Goal: Information Seeking & Learning: Understand process/instructions

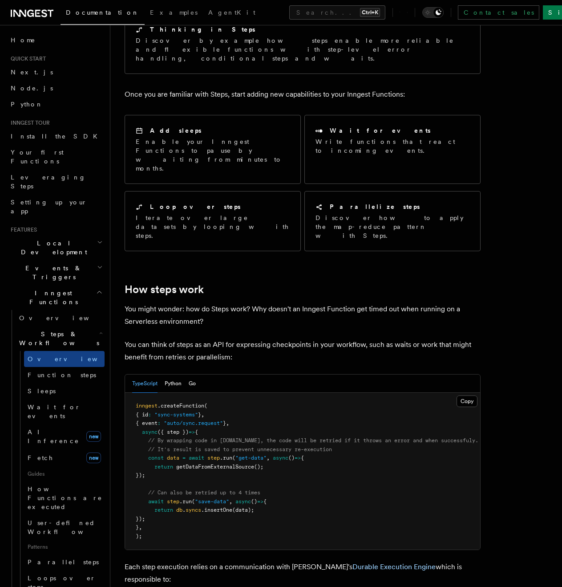
scroll to position [134, 0]
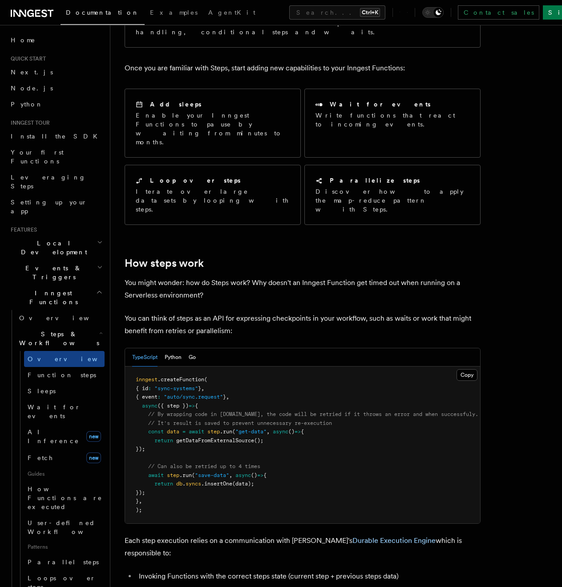
click at [50, 263] on span "Events & Triggers" at bounding box center [52, 272] width 90 height 18
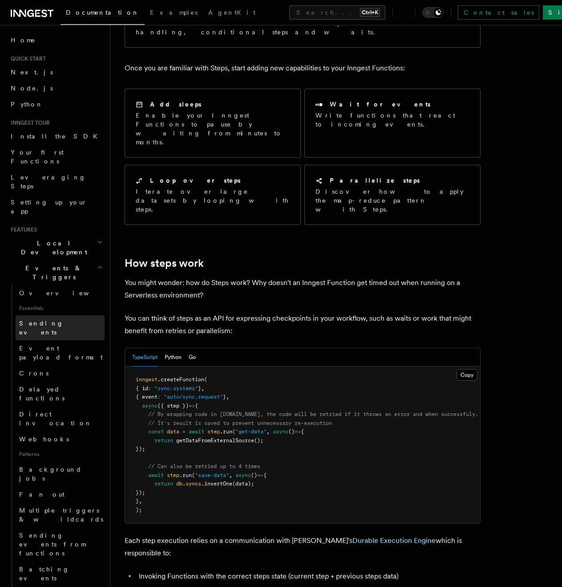
click at [37, 320] on span "Sending events" at bounding box center [41, 328] width 45 height 16
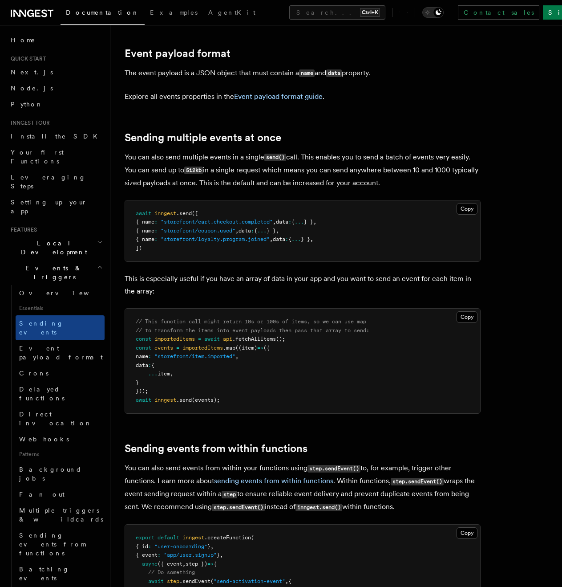
scroll to position [979, 0]
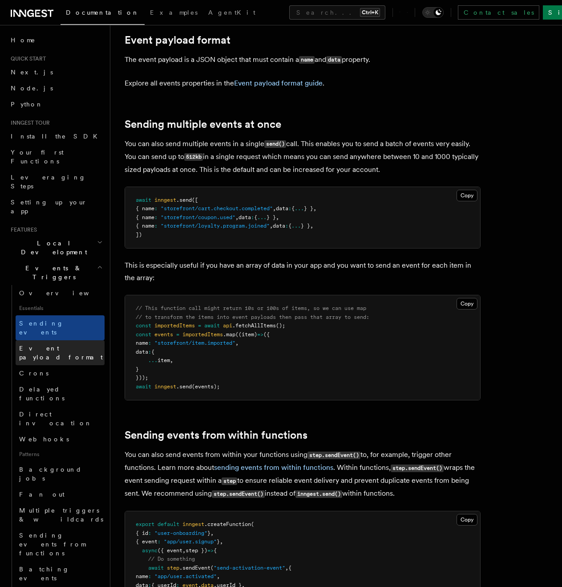
click at [70, 340] on link "Event payload format" at bounding box center [60, 352] width 89 height 25
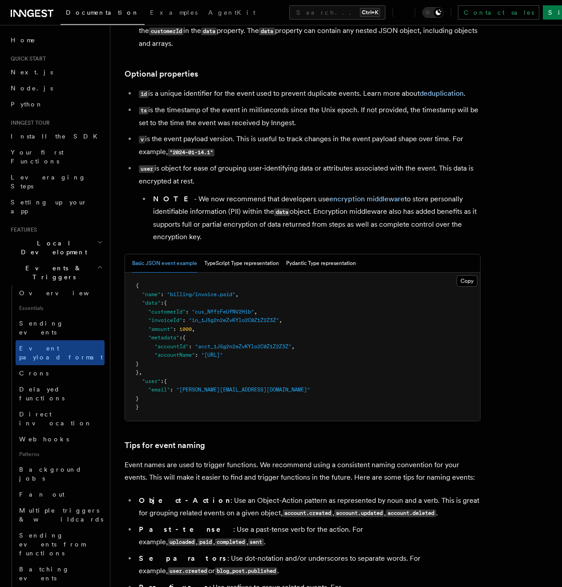
scroll to position [223, 0]
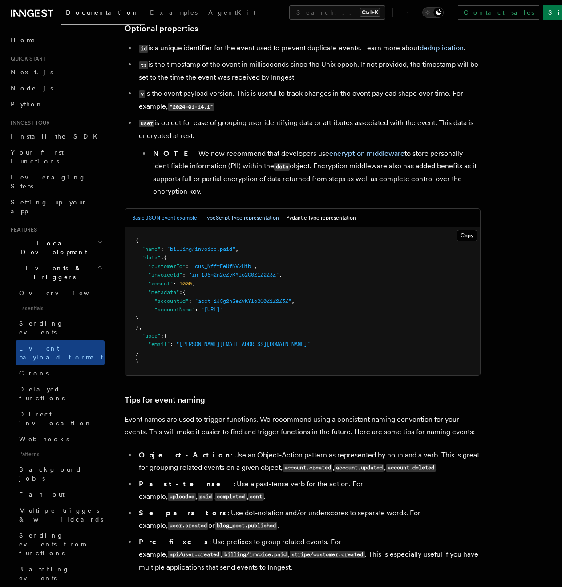
click at [238, 215] on button "TypeScript Type representation" at bounding box center [241, 218] width 75 height 18
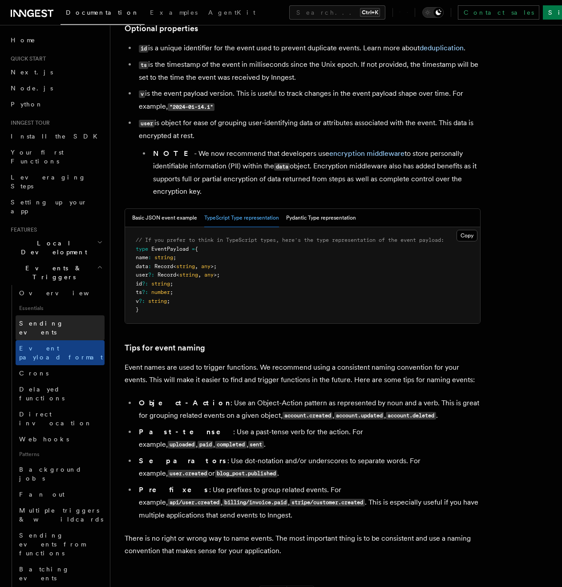
click at [35, 320] on span "Sending events" at bounding box center [41, 328] width 45 height 16
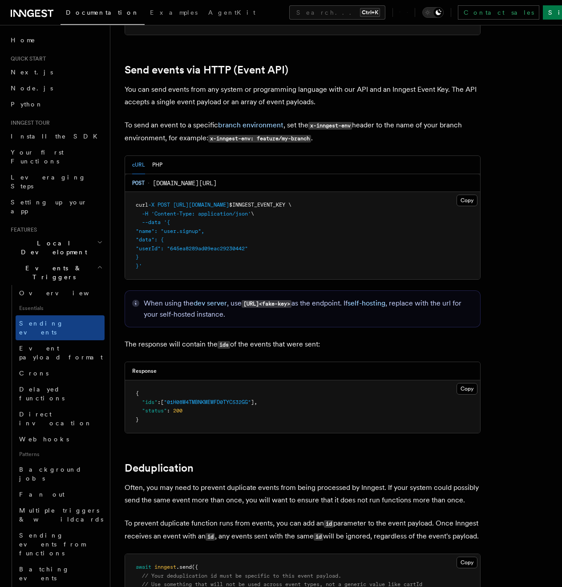
scroll to position [1780, 0]
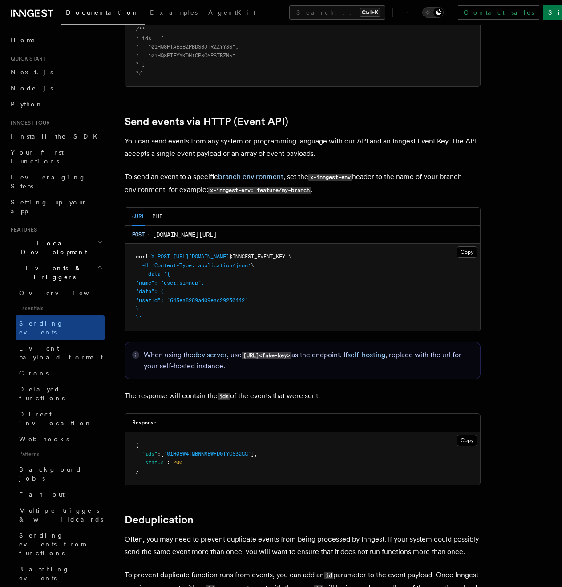
click at [360, 182] on p "To send an event to a specific branch environment , set the x-inngest-env heade…" at bounding box center [303, 183] width 356 height 26
click at [178, 230] on span "inn.gs/e/:eventKey" at bounding box center [185, 234] width 64 height 9
click at [159, 207] on button "PHP" at bounding box center [157, 216] width 10 height 18
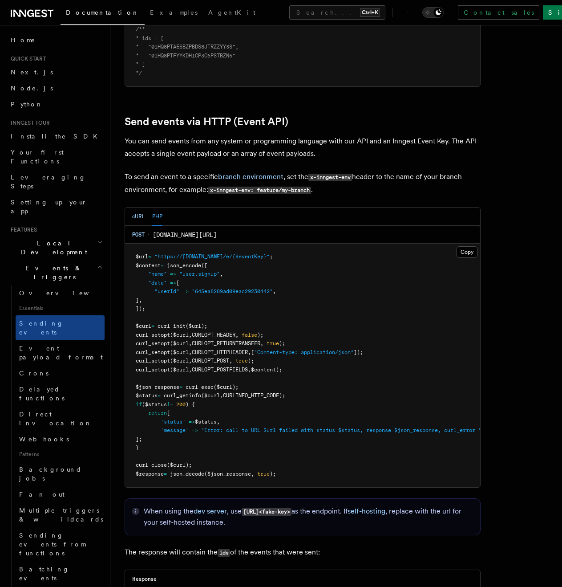
click at [134, 207] on button "cURL" at bounding box center [138, 216] width 13 height 18
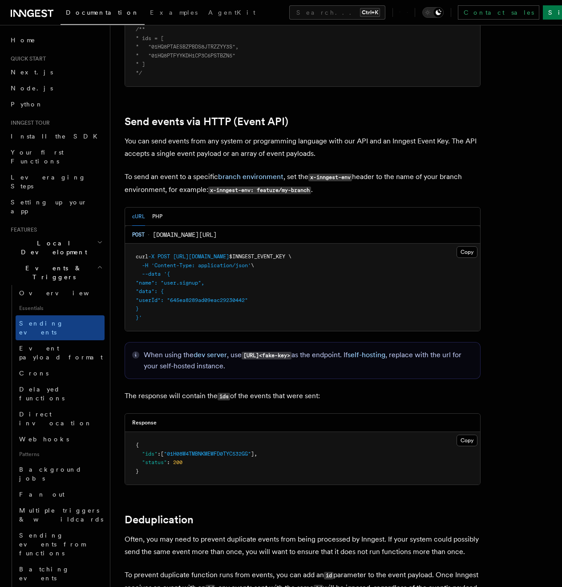
click at [347, 139] on p "You can send events from any system or programming language with our API and an…" at bounding box center [303, 147] width 356 height 25
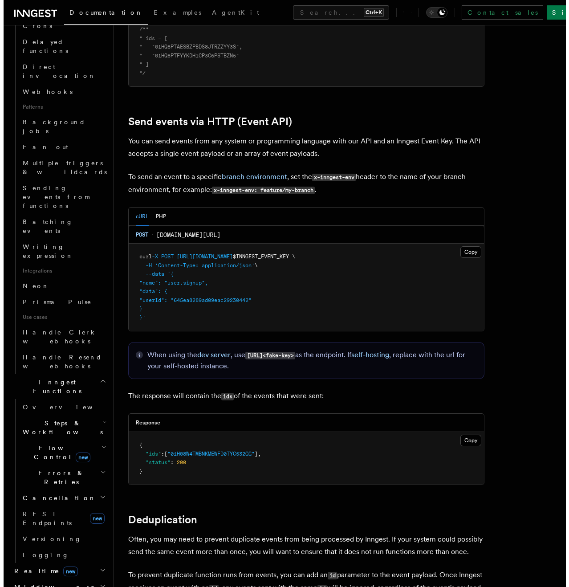
scroll to position [356, 0]
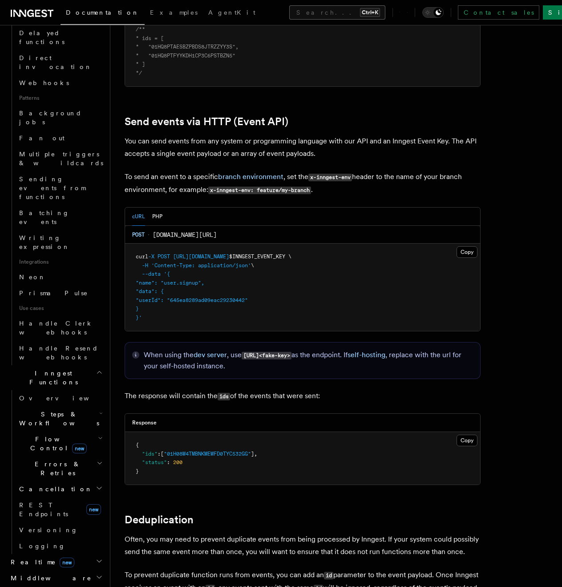
click at [300, 13] on button "Search... Ctrl+K" at bounding box center [337, 12] width 96 height 14
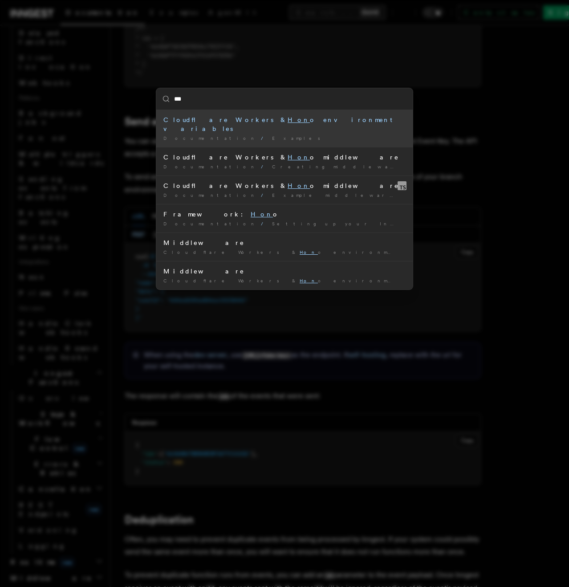
type input "****"
click at [265, 120] on div "Cloudflare Workers & Hono environment variables" at bounding box center [284, 124] width 242 height 18
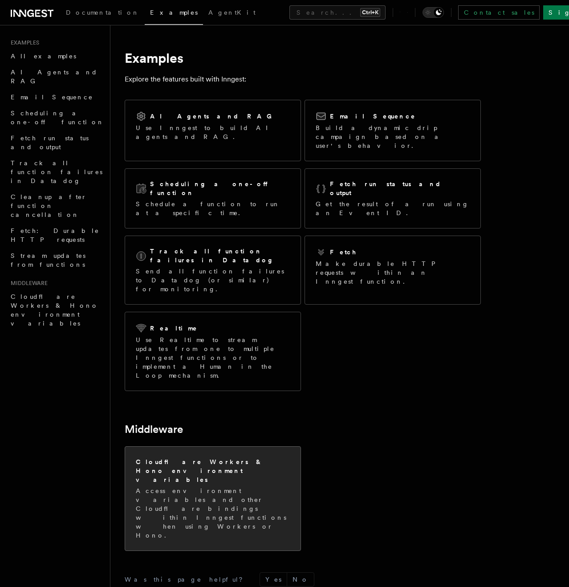
click at [227, 486] on p "Access environment variables and other Cloudflare bindings within Inngest funct…" at bounding box center [213, 512] width 154 height 53
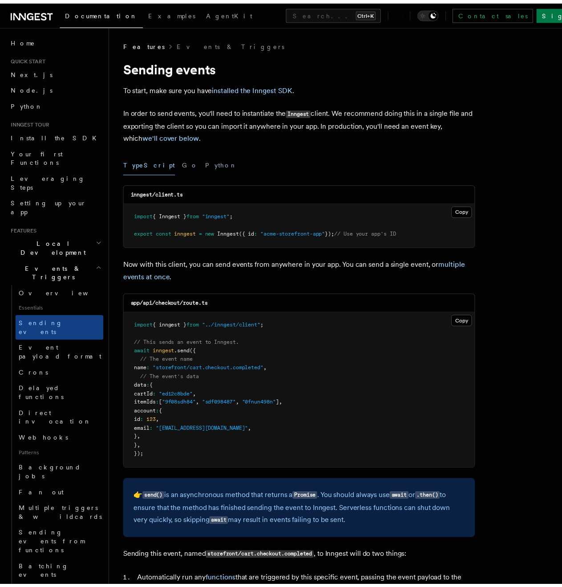
scroll to position [1780, 0]
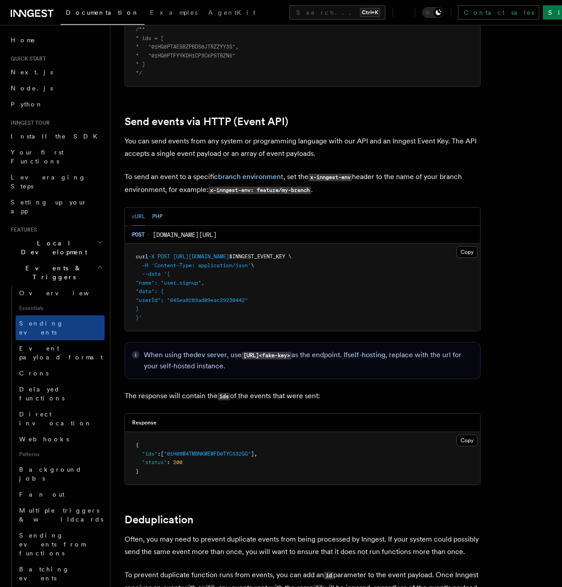
click at [162, 207] on button "PHP" at bounding box center [157, 216] width 10 height 18
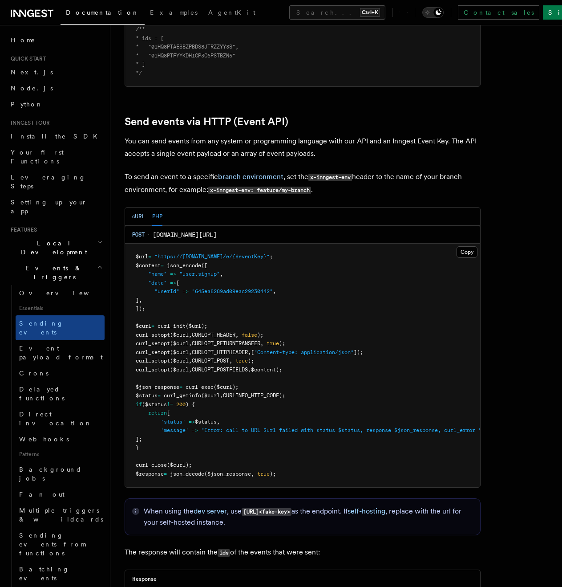
click at [139, 207] on button "cURL" at bounding box center [138, 216] width 13 height 18
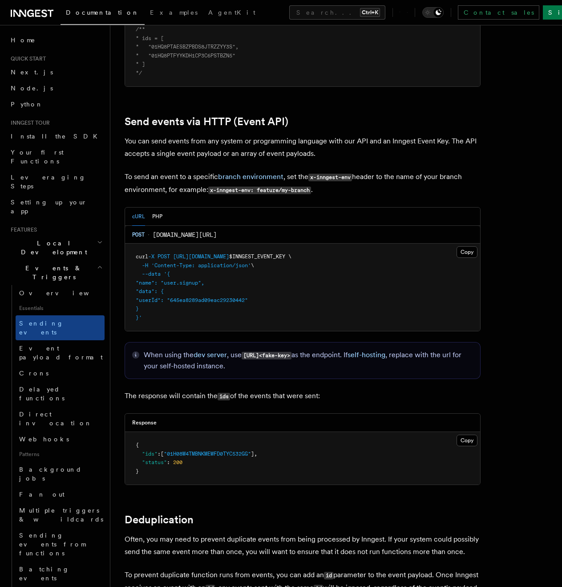
click at [242, 297] on span ""userId": "645ea8289ad09eac29230442"" at bounding box center [192, 300] width 112 height 6
click at [166, 293] on pre "curl -X POST https://inn.gs/e/ $INNGEST_EVENT_KEY \ -H 'Content-Type: applicati…" at bounding box center [302, 286] width 355 height 87
drag, startPoint x: 151, startPoint y: 306, endPoint x: 134, endPoint y: 245, distance: 63.0
click at [134, 245] on pre "curl -X POST https://inn.gs/e/ $INNGEST_EVENT_KEY \ -H 'Content-Type: applicati…" at bounding box center [302, 286] width 355 height 87
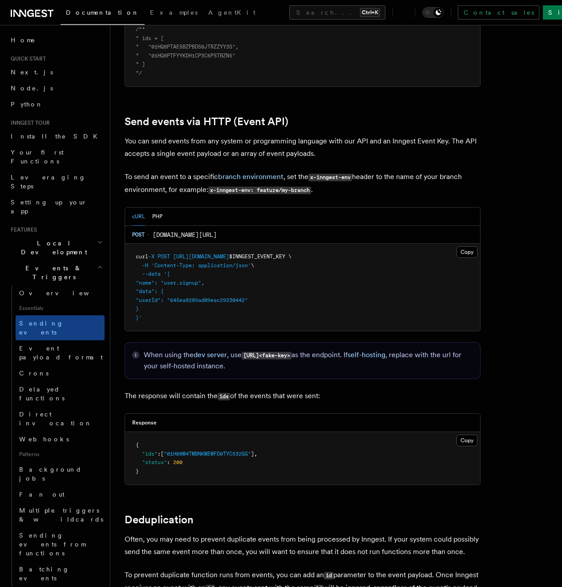
copy code "curl -X POST https://inn.gs/e/ $INNGEST_EVENT_KEY \ -H 'Content-Type: applicati…"
click at [411, 295] on pre "curl -X POST https://inn.gs/e/ $INNGEST_EVENT_KEY \ -H 'Content-Type: applicati…" at bounding box center [302, 286] width 355 height 87
